Goal: Transaction & Acquisition: Purchase product/service

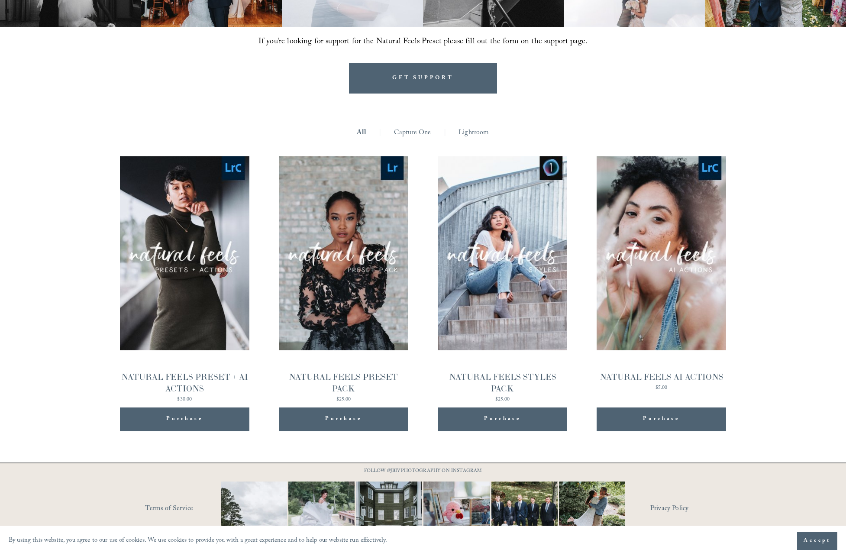
scroll to position [863, 0]
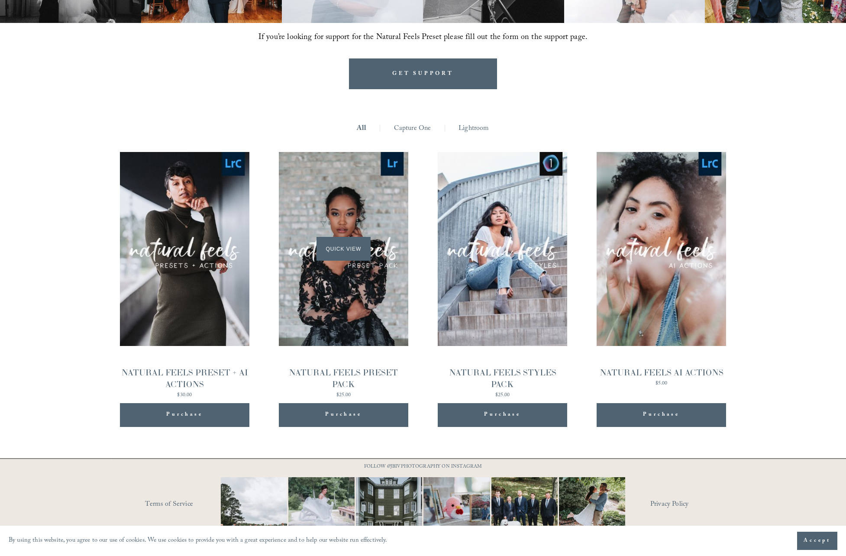
click at [345, 323] on div "Quick View" at bounding box center [343, 249] width 129 height 194
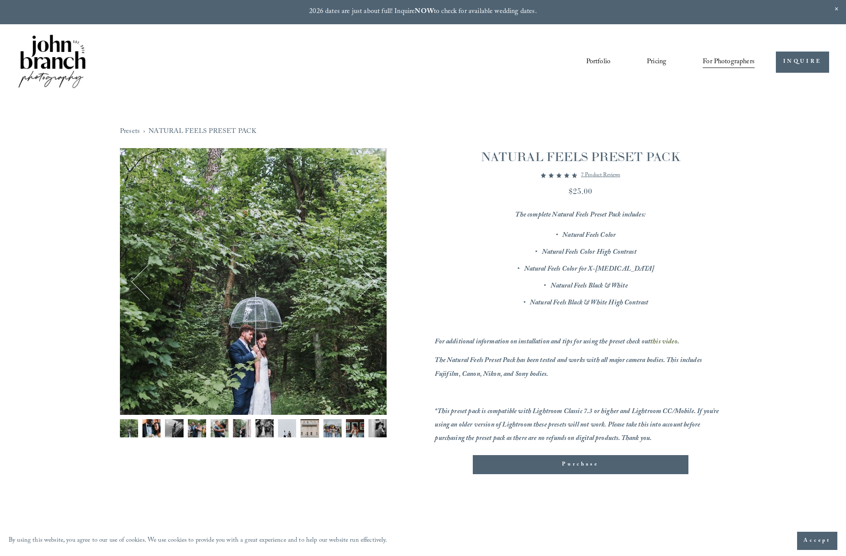
click at [132, 426] on img "Image 1 of 12" at bounding box center [129, 428] width 18 height 18
click at [151, 424] on img "Image 2 of 12" at bounding box center [151, 428] width 18 height 18
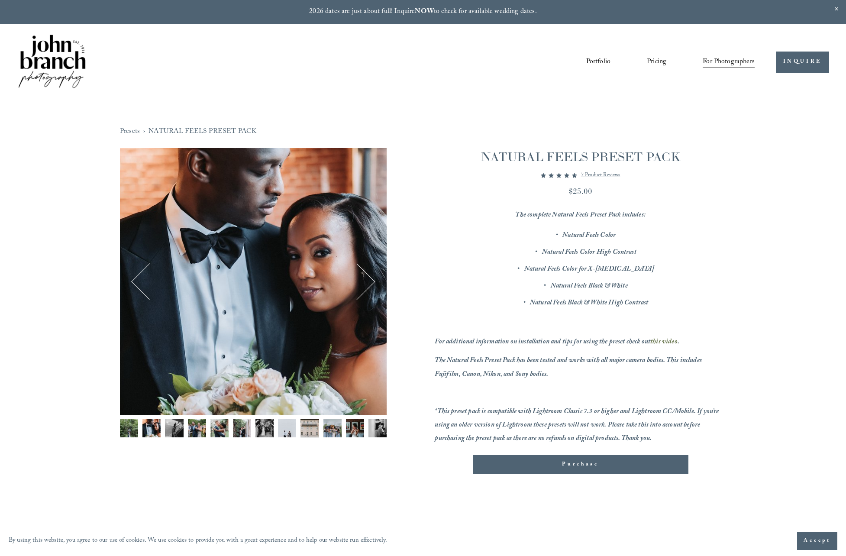
click at [175, 425] on img "Image 3 of 12" at bounding box center [174, 428] width 18 height 18
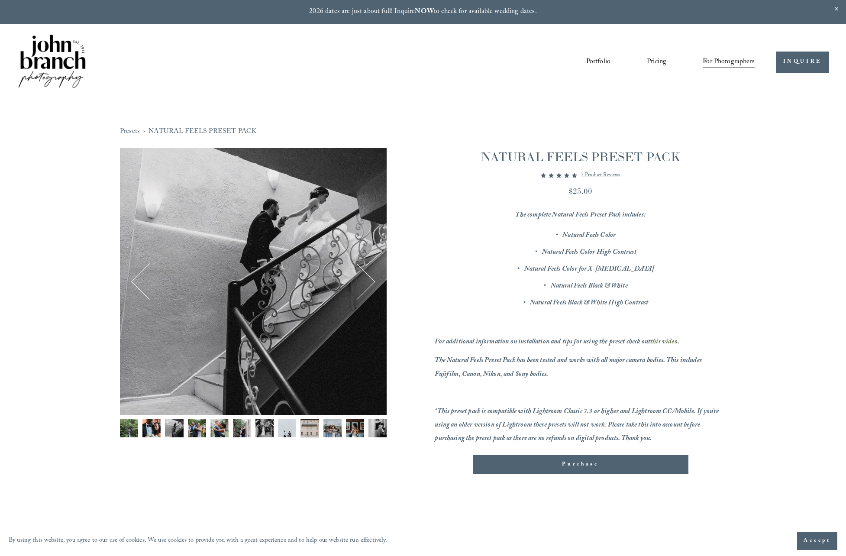
click at [194, 423] on img "Image 4 of 12" at bounding box center [197, 428] width 18 height 18
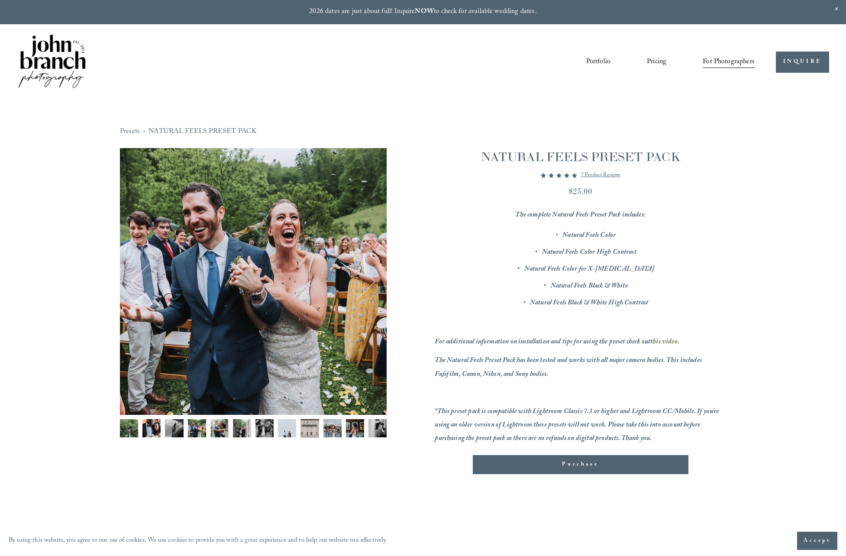
click at [222, 427] on img "Image 5 of 12" at bounding box center [219, 428] width 18 height 18
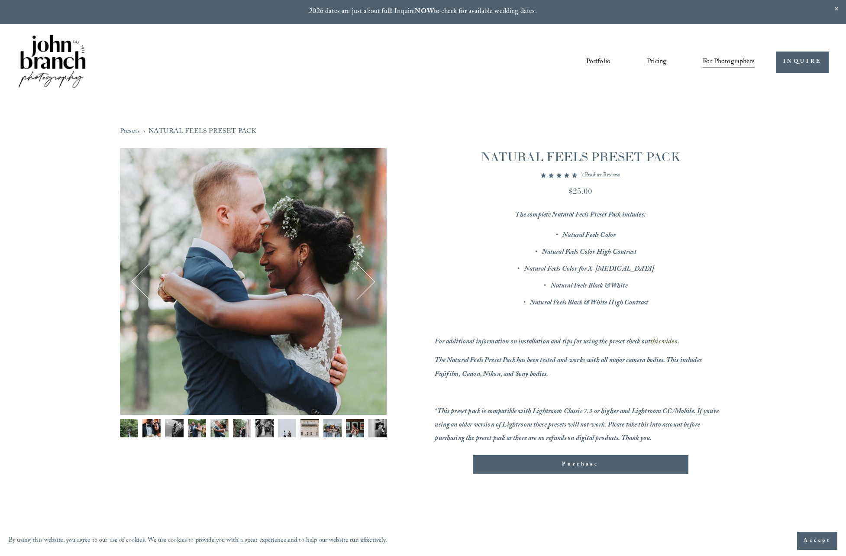
click at [238, 424] on img "Image 6 of 12" at bounding box center [242, 428] width 18 height 18
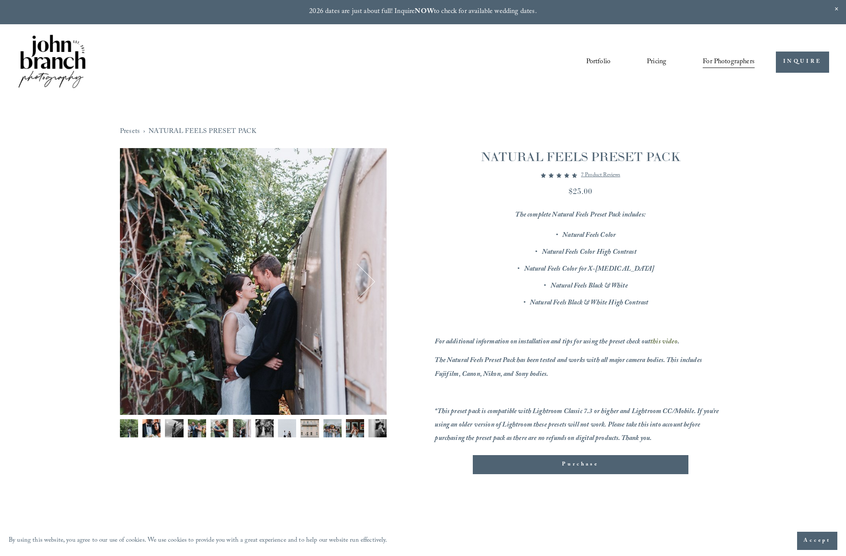
click at [264, 426] on img "Image 7 of 12" at bounding box center [264, 428] width 18 height 18
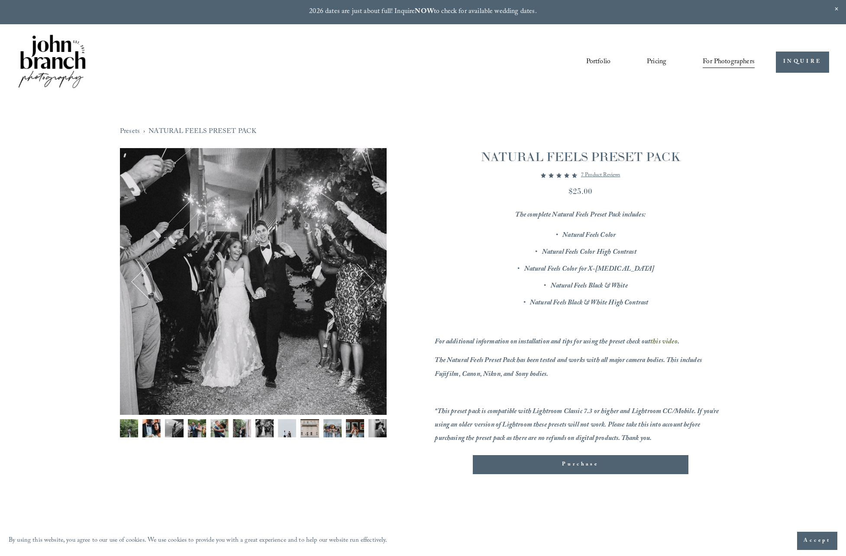
click at [287, 426] on img "Image 8 of 12" at bounding box center [287, 428] width 18 height 18
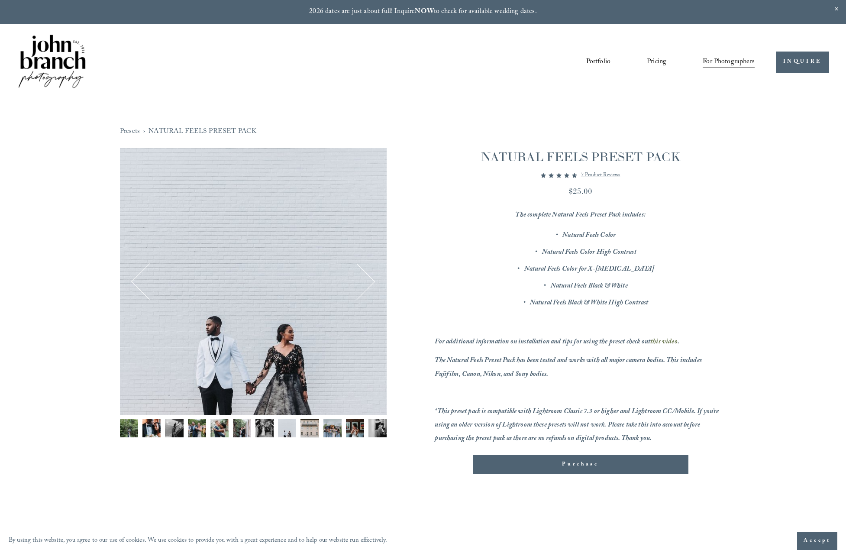
click at [307, 426] on img "Image 9 of 12" at bounding box center [309, 428] width 18 height 18
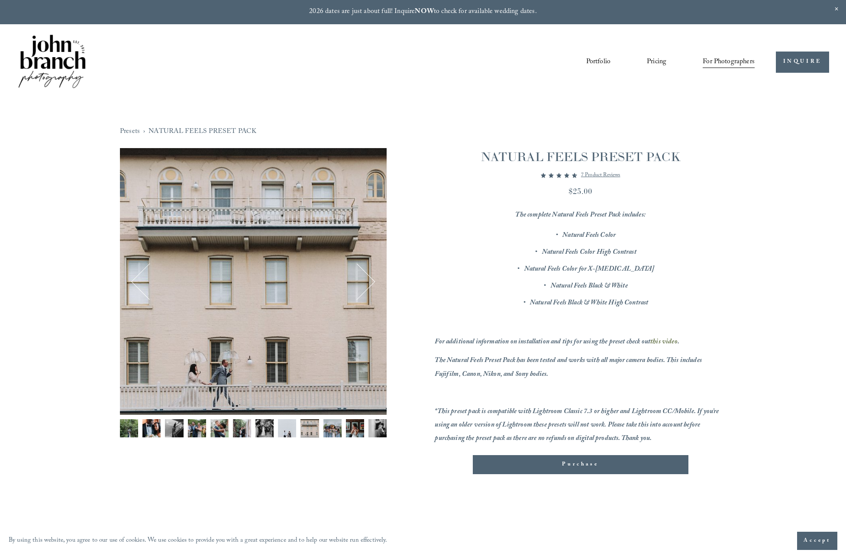
click at [332, 428] on img "Image 10 of 12" at bounding box center [332, 428] width 18 height 18
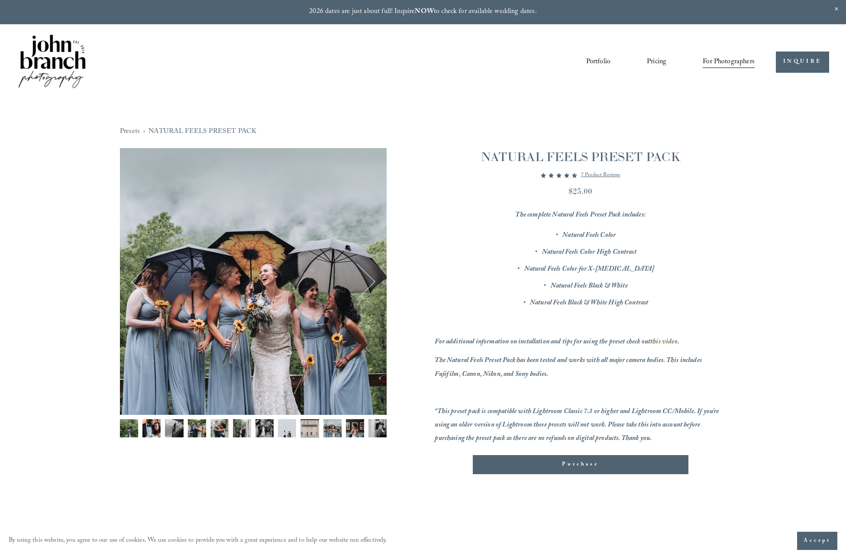
click at [354, 426] on img "Image 11 of 12" at bounding box center [355, 428] width 18 height 18
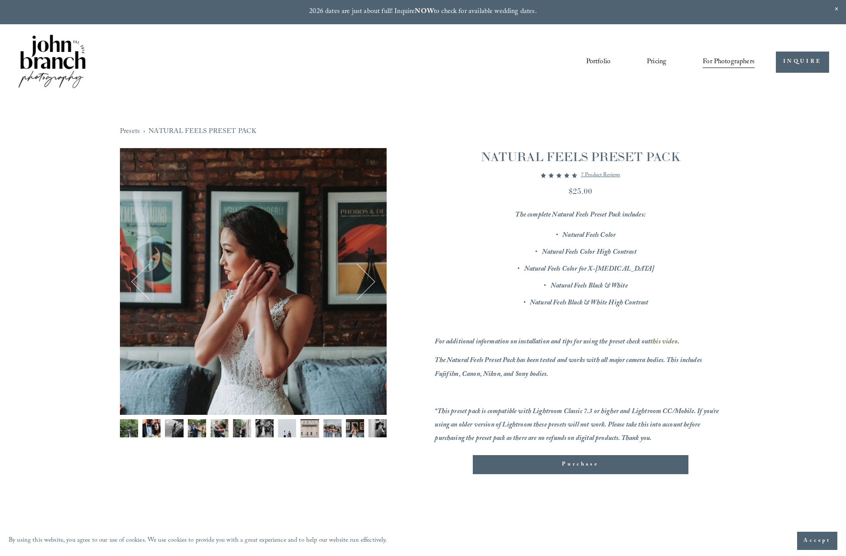
click at [377, 430] on img "Image 12 of 12" at bounding box center [377, 428] width 18 height 18
